Goal: Check status: Check status

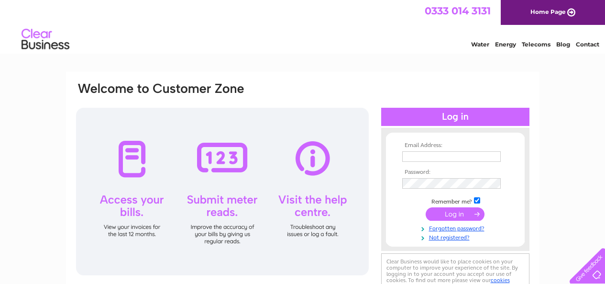
type input "[EMAIL_ADDRESS][DOMAIN_NAME]"
click at [454, 213] on input "submit" at bounding box center [455, 213] width 59 height 13
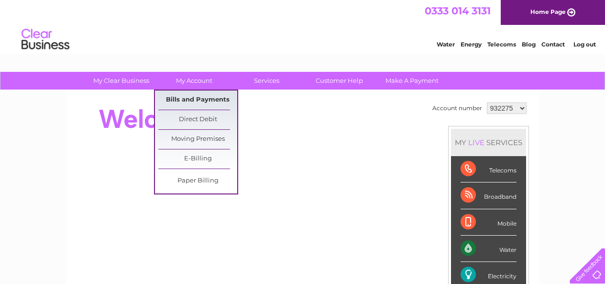
click at [195, 99] on link "Bills and Payments" at bounding box center [197, 99] width 79 height 19
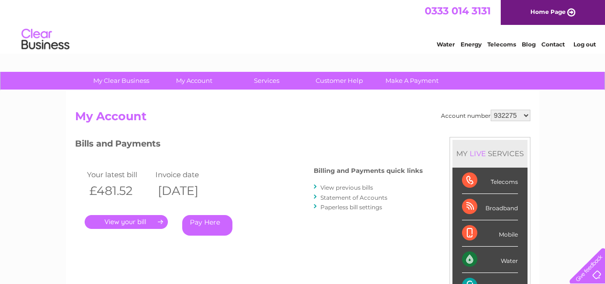
click at [527, 115] on select "932275 932278 1048523 1089500 1098788 1098798 1098834 1098838 1098848 1103919 1…" at bounding box center [511, 115] width 40 height 11
select select "932278"
click at [491, 110] on select "932275 932278 1048523 1089500 1098788 1098798 1098834 1098838 1098848 1103919 1…" at bounding box center [511, 115] width 40 height 11
